Goal: Task Accomplishment & Management: Manage account settings

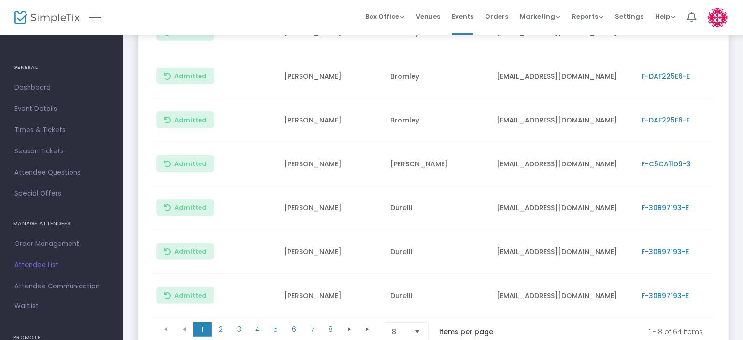
scroll to position [289, 0]
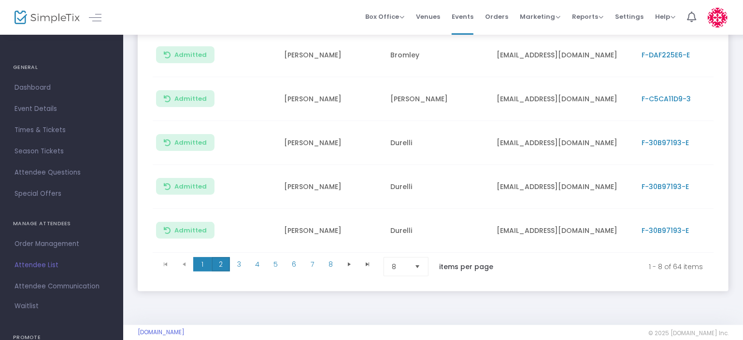
click at [222, 257] on span "2" at bounding box center [221, 264] width 18 height 14
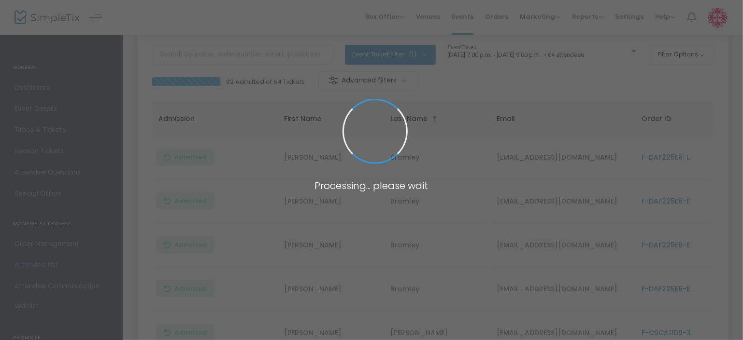
scroll to position [55, 0]
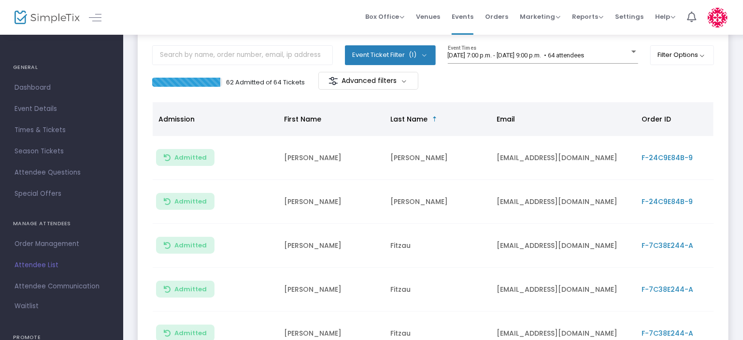
drag, startPoint x: 231, startPoint y: 81, endPoint x: 232, endPoint y: 86, distance: 4.9
click at [232, 86] on p "62 Admitted of 64 Tickets" at bounding box center [265, 83] width 79 height 10
drag, startPoint x: 233, startPoint y: 82, endPoint x: 178, endPoint y: 88, distance: 54.9
click at [178, 88] on div "62 Admitted of 64 Tickets Advanced filters" at bounding box center [292, 82] width 281 height 20
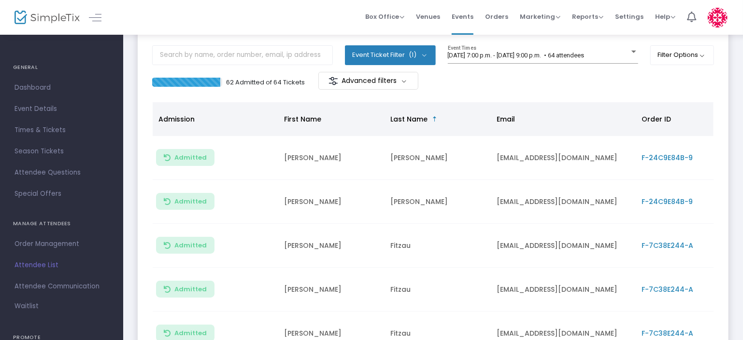
drag, startPoint x: 178, startPoint y: 88, endPoint x: 235, endPoint y: 105, distance: 59.6
click at [235, 105] on th "Admission" at bounding box center [216, 119] width 126 height 34
drag, startPoint x: 233, startPoint y: 86, endPoint x: 218, endPoint y: 82, distance: 15.6
click at [218, 82] on div "62 Admitted of 64 Tickets Advanced filters" at bounding box center [292, 82] width 281 height 20
drag, startPoint x: 218, startPoint y: 82, endPoint x: 185, endPoint y: 99, distance: 37.6
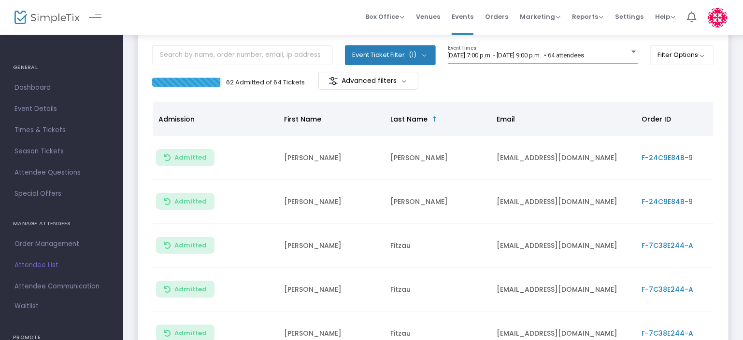
click at [185, 99] on m-panel-content "Event Ticket Filter (1) Select All [PERSON_NAME] AND [PERSON_NAME] [DATE] 7:00 …" at bounding box center [433, 281] width 591 height 492
drag, startPoint x: 220, startPoint y: 83, endPoint x: 234, endPoint y: 85, distance: 14.6
click at [234, 85] on div "62 Admitted of 64 Tickets Advanced filters" at bounding box center [292, 82] width 281 height 20
click at [234, 85] on p "62 Admitted of 64 Tickets" at bounding box center [265, 83] width 79 height 10
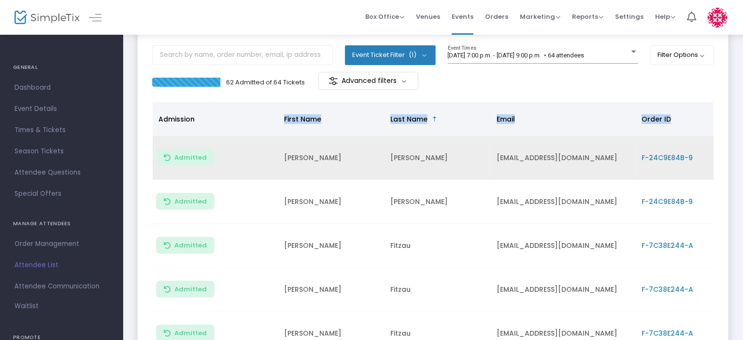
drag, startPoint x: 234, startPoint y: 85, endPoint x: 255, endPoint y: 135, distance: 55.0
click at [255, 135] on div "Admission First Name Last Name Email Order ID Section Admitted [PERSON_NAME] [E…" at bounding box center [433, 294] width 561 height 385
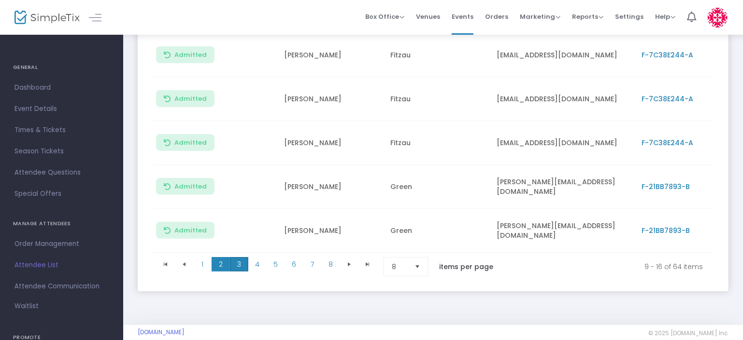
click at [245, 257] on span "3" at bounding box center [239, 264] width 18 height 14
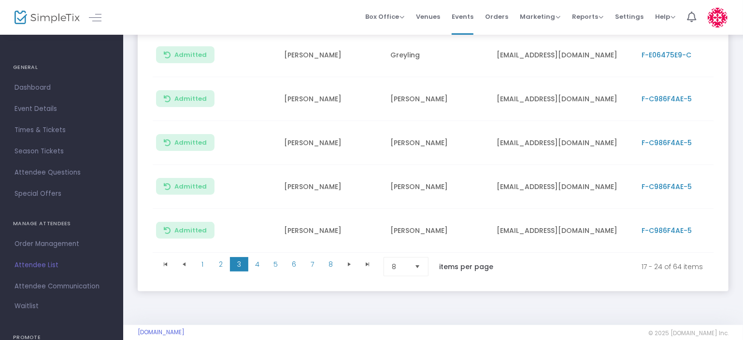
click at [250, 257] on li "4" at bounding box center [257, 266] width 18 height 19
click at [254, 257] on span "4" at bounding box center [257, 264] width 18 height 14
click at [271, 257] on span "5" at bounding box center [276, 264] width 18 height 14
click at [294, 257] on span "6" at bounding box center [294, 264] width 18 height 14
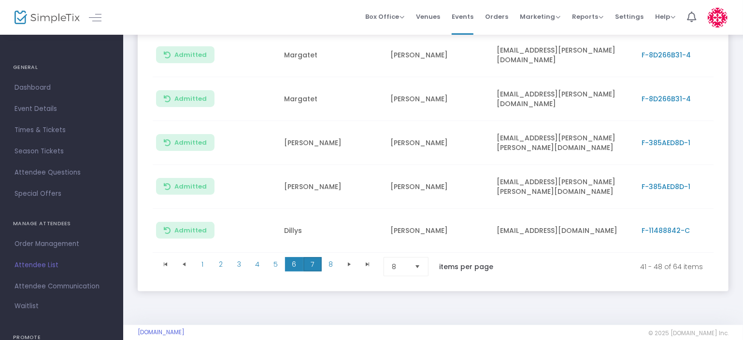
click at [320, 257] on span "7" at bounding box center [312, 264] width 18 height 14
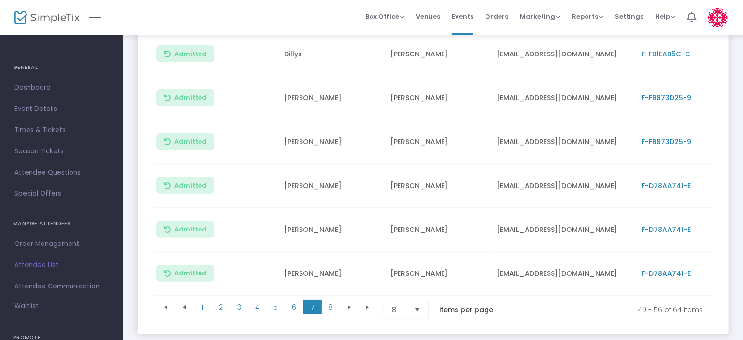
scroll to position [248, 0]
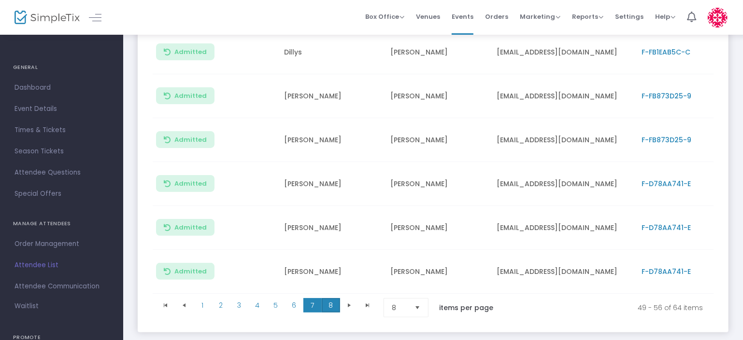
click at [322, 298] on span "8" at bounding box center [331, 305] width 18 height 14
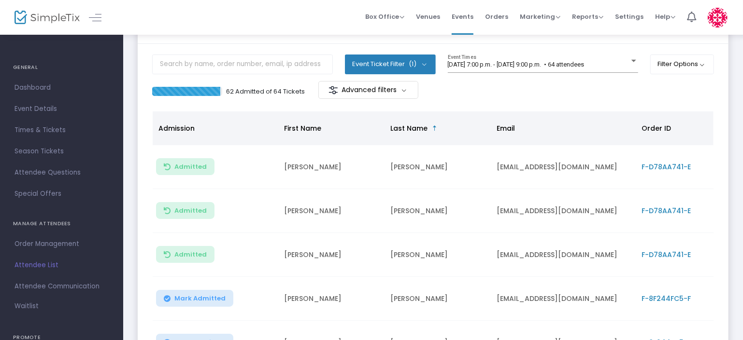
scroll to position [137, 0]
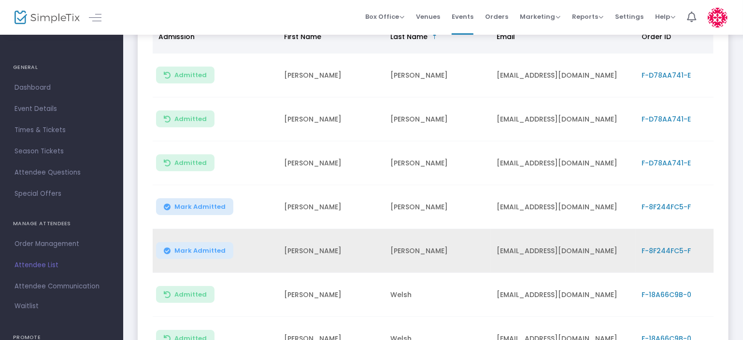
click at [230, 229] on td "Mark Admitted" at bounding box center [216, 251] width 126 height 44
